Goal: Task Accomplishment & Management: Use online tool/utility

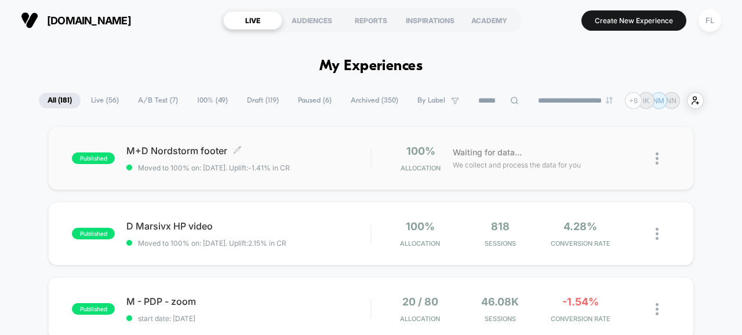
click at [349, 168] on span "Moved to 100% on: [DATE] . Uplift: -1.41% in CR" at bounding box center [248, 168] width 244 height 9
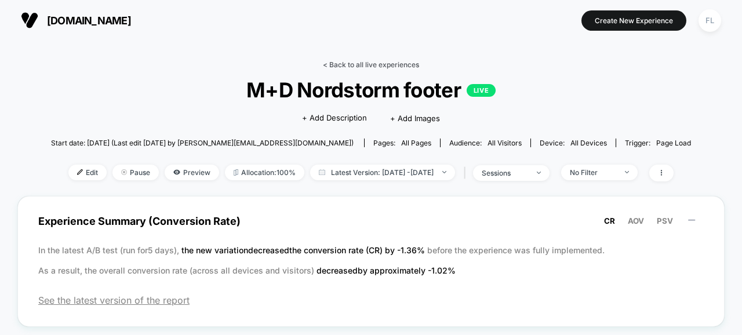
click at [329, 63] on link "< Back to all live experiences" at bounding box center [371, 64] width 96 height 9
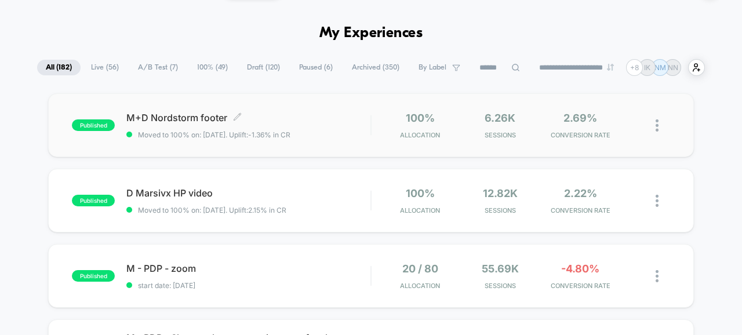
scroll to position [36, 0]
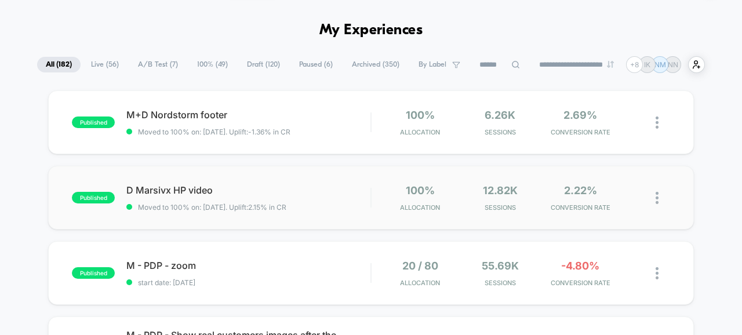
click at [657, 201] on img at bounding box center [657, 198] width 3 height 12
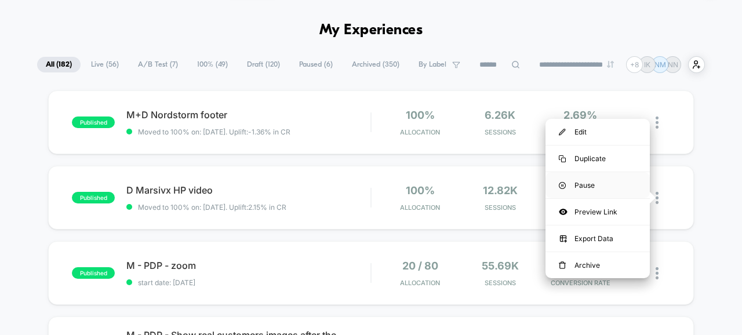
click at [598, 188] on div "Pause" at bounding box center [598, 185] width 104 height 26
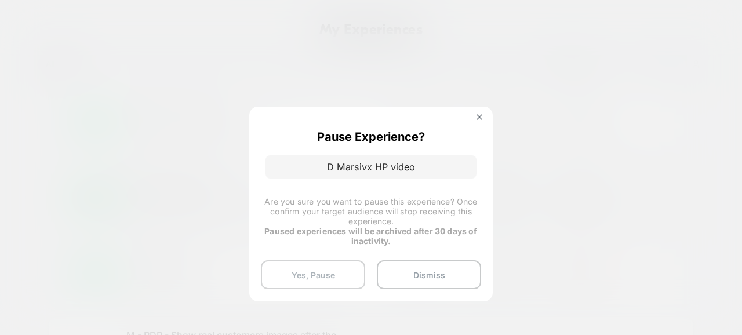
click at [312, 274] on button "Yes, Pause" at bounding box center [313, 274] width 104 height 29
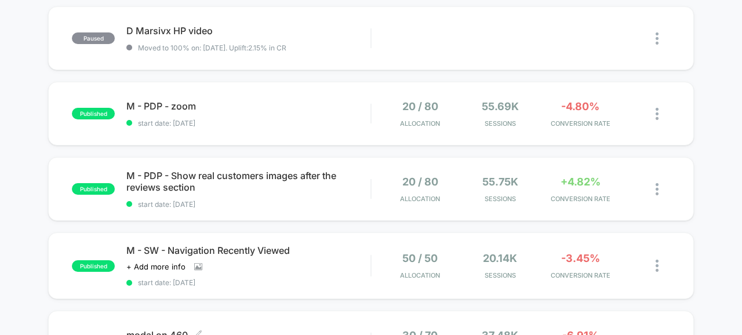
scroll to position [0, 0]
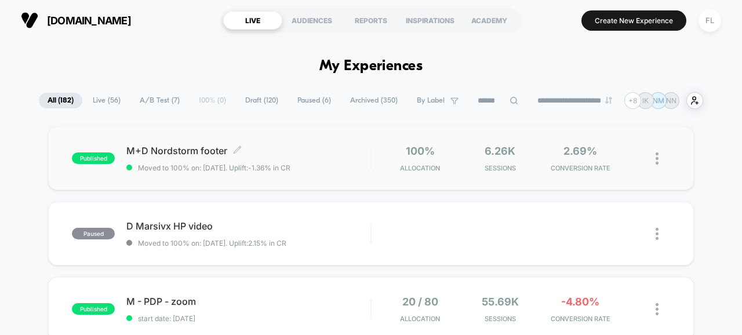
click at [327, 165] on span "Moved to 100% on: [DATE] . Uplift: -1.36% in CR" at bounding box center [248, 168] width 244 height 9
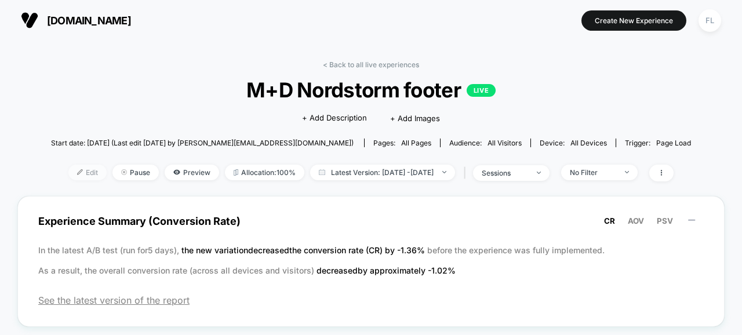
click at [68, 175] on span "Edit" at bounding box center [87, 173] width 38 height 16
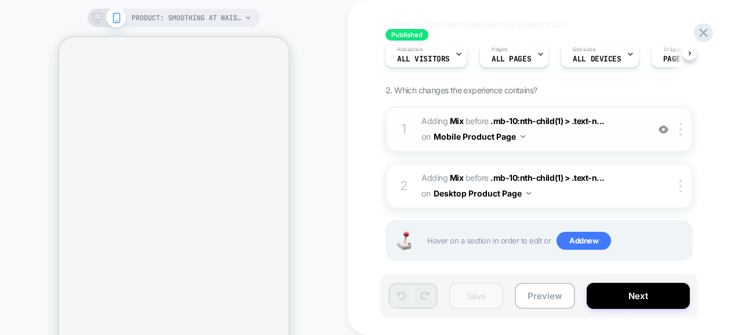
scroll to position [96, 0]
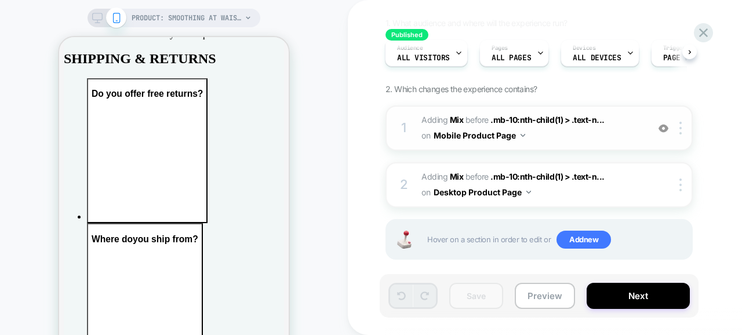
click at [667, 126] on img at bounding box center [664, 129] width 10 height 10
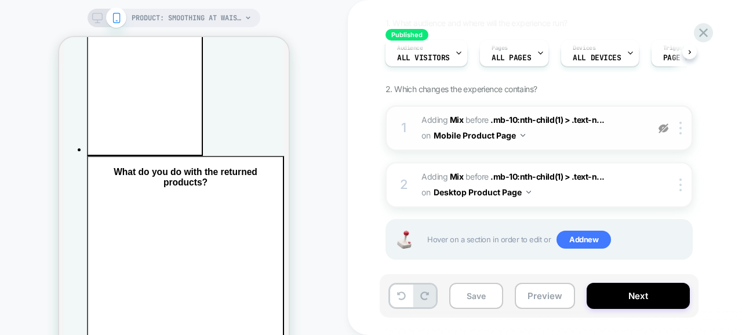
click at [664, 128] on img at bounding box center [664, 129] width 10 height 10
click at [590, 143] on span "#_loomi_addon_1755377202123 Adding Mix BEFORE .mb-10:nth-child(1) > .text-n... …" at bounding box center [532, 128] width 221 height 31
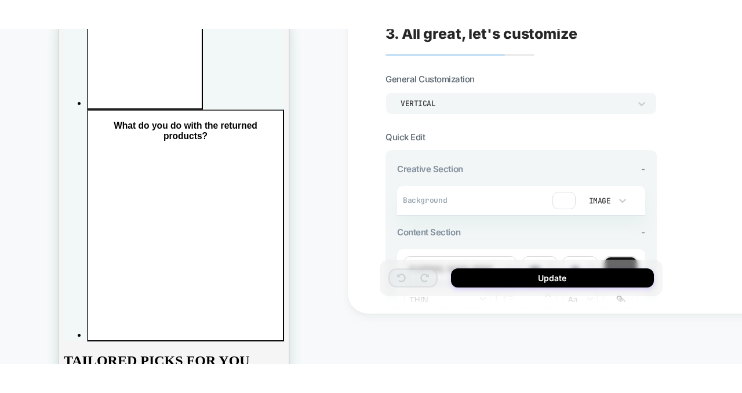
scroll to position [0, 0]
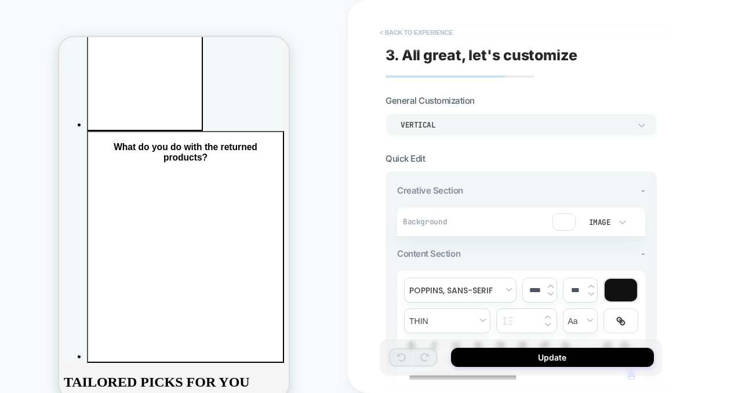
click at [389, 35] on button "< Back to experience" at bounding box center [416, 32] width 85 height 19
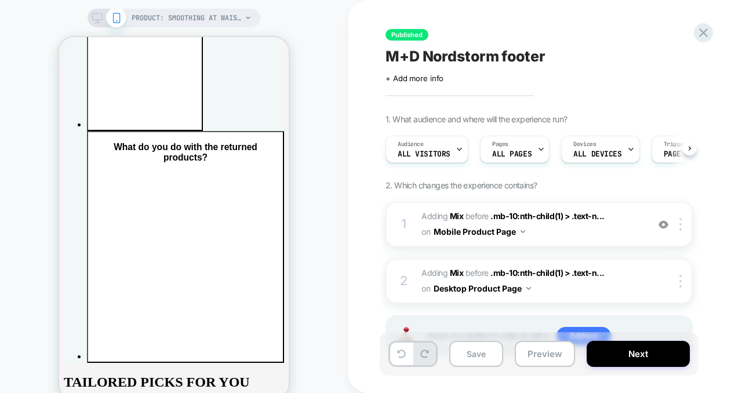
scroll to position [0, 1]
click at [682, 223] on img at bounding box center [681, 224] width 2 height 13
click at [681, 229] on img at bounding box center [681, 224] width 2 height 13
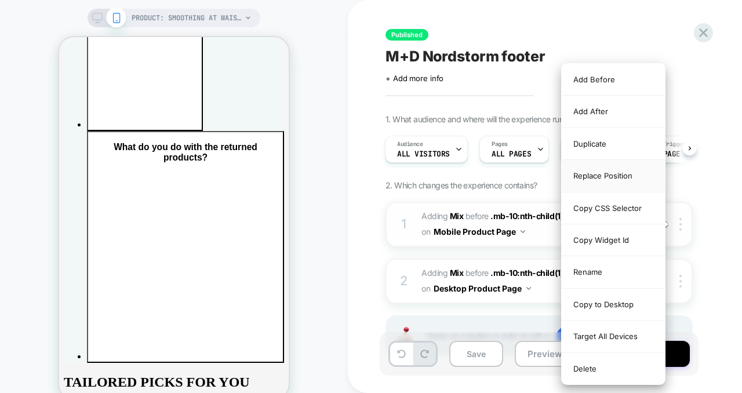
click at [581, 177] on div "Replace Position" at bounding box center [613, 176] width 103 height 32
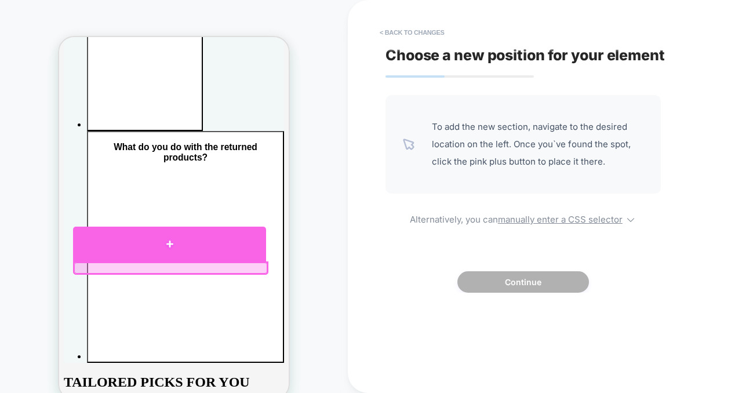
click at [171, 244] on div at bounding box center [169, 244] width 193 height 35
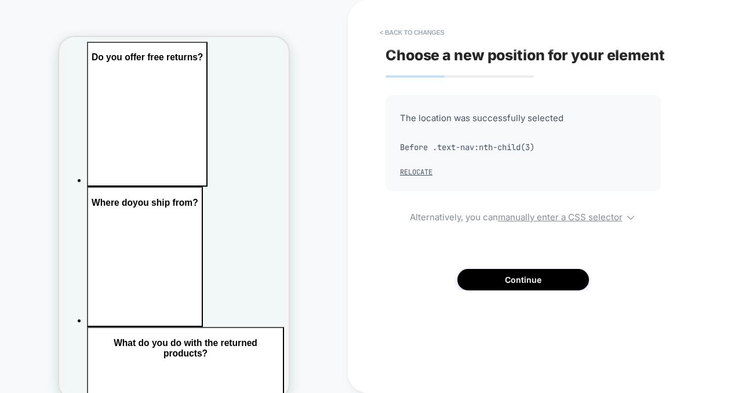
scroll to position [5410, 0]
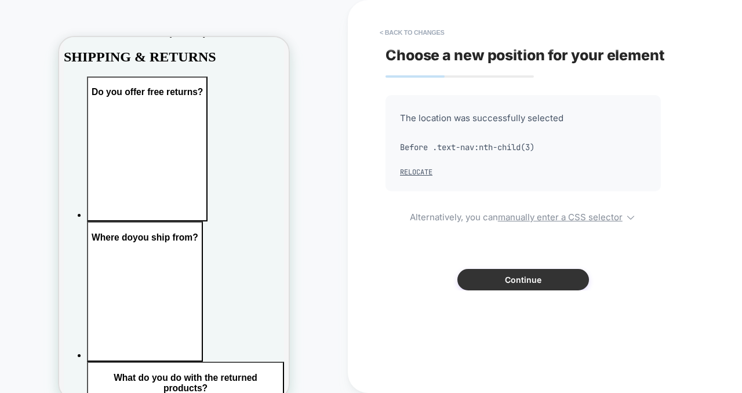
click at [521, 285] on button "Continue" at bounding box center [524, 279] width 132 height 21
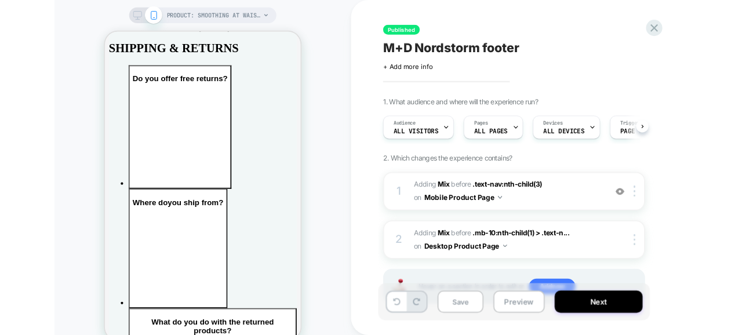
scroll to position [0, 1]
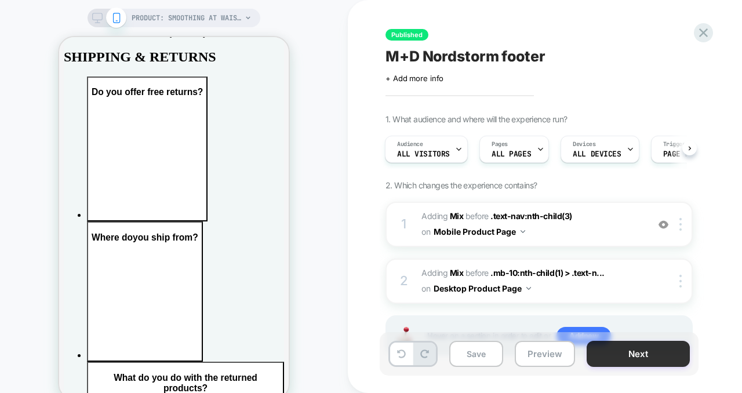
click at [640, 335] on button "Next" at bounding box center [638, 354] width 103 height 26
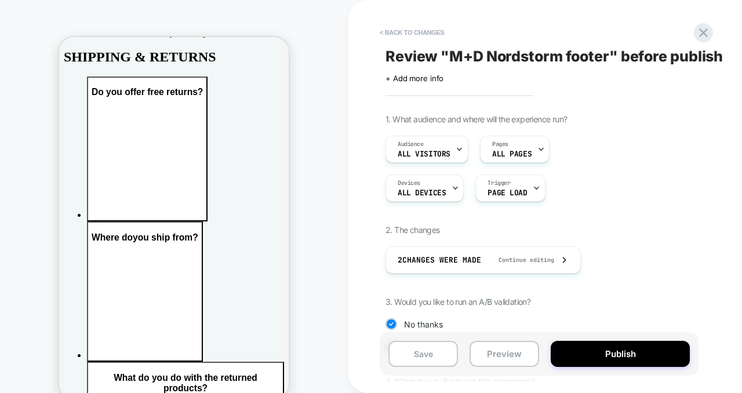
click at [640, 335] on button "Publish" at bounding box center [620, 354] width 139 height 26
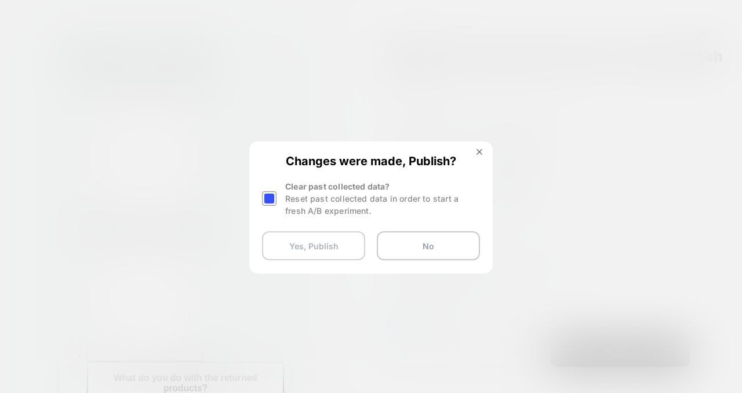
click at [305, 259] on button "Yes, Publish" at bounding box center [313, 245] width 103 height 29
